Goal: Task Accomplishment & Management: Use online tool/utility

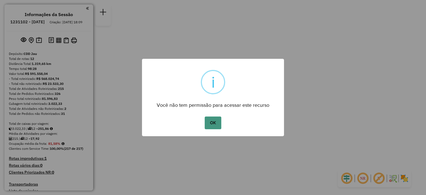
click at [211, 119] on button "OK" at bounding box center [213, 123] width 16 height 13
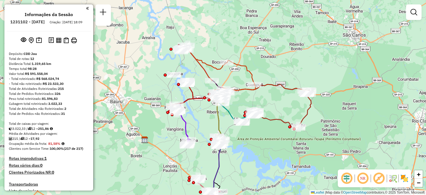
drag, startPoint x: 239, startPoint y: 87, endPoint x: 244, endPoint y: 81, distance: 7.3
click at [244, 81] on div "Janela de atendimento Grade de atendimento Capacidade Transportadoras Veículos …" at bounding box center [213, 97] width 426 height 195
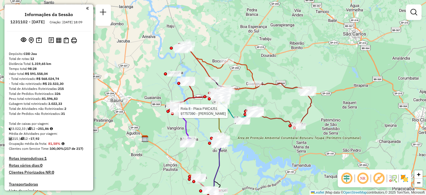
select select "**********"
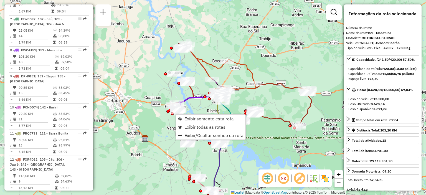
scroll to position [434, 0]
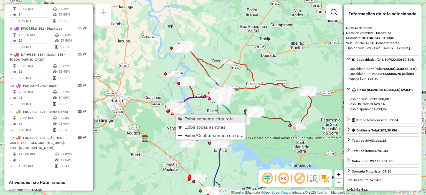
click at [181, 117] on span "Exibir somente esta rota" at bounding box center [180, 119] width 4 height 4
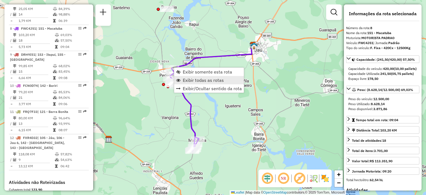
click at [180, 80] on span "Exibir todas as rotas" at bounding box center [178, 80] width 4 height 4
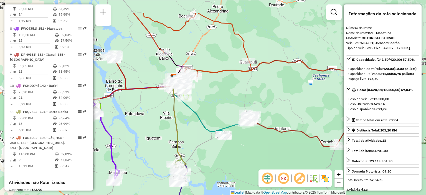
drag, startPoint x: 282, startPoint y: 39, endPoint x: 203, endPoint y: 71, distance: 85.5
click at [203, 71] on icon at bounding box center [192, 45] width 118 height 64
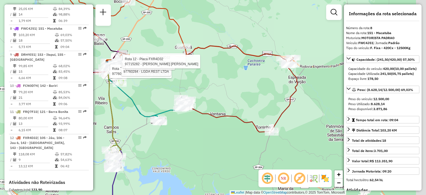
drag, startPoint x: 303, startPoint y: 75, endPoint x: 234, endPoint y: 62, distance: 70.4
click at [234, 62] on div "Rota 7 - Placa FIW8D92 97760337 - BK BRASIL OPERACAO E Rota 9 - Placa DRH9I51 9…" at bounding box center [213, 97] width 426 height 195
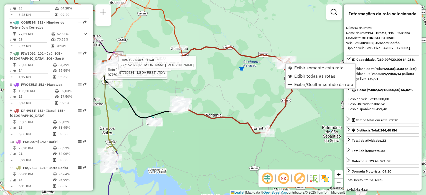
scroll to position [342, 0]
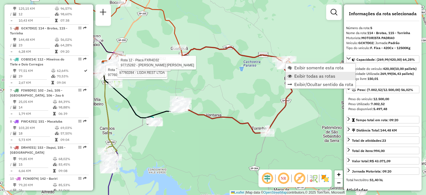
click at [299, 76] on span "Exibir todas as rotas" at bounding box center [314, 76] width 41 height 4
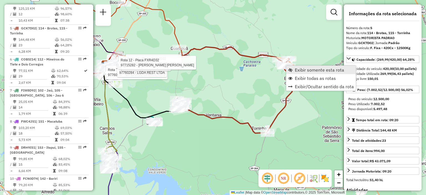
click at [292, 69] on span "Exibir somente esta rota" at bounding box center [290, 70] width 4 height 4
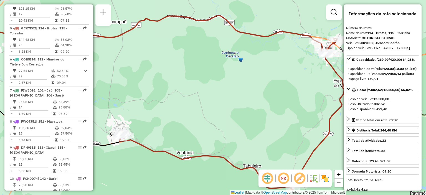
drag, startPoint x: 292, startPoint y: 69, endPoint x: 234, endPoint y: 74, distance: 59.0
click at [234, 74] on div "Janela de atendimento Grade de atendimento Capacidade Transportadoras Veículos …" at bounding box center [213, 97] width 426 height 195
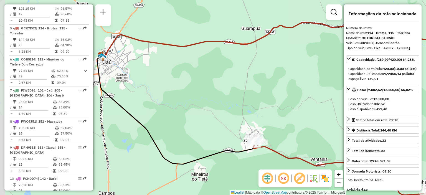
drag, startPoint x: 292, startPoint y: 26, endPoint x: 426, endPoint y: 34, distance: 133.6
click at [426, 34] on div "Janela de atendimento Grade de atendimento Capacidade Transportadoras Veículos …" at bounding box center [213, 97] width 426 height 195
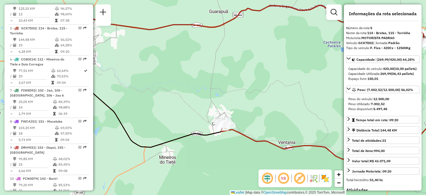
drag, startPoint x: 320, startPoint y: 79, endPoint x: 270, endPoint y: 65, distance: 51.2
click at [270, 65] on div "Janela de atendimento Grade de atendimento Capacidade Transportadoras Veículos …" at bounding box center [213, 97] width 426 height 195
